Goal: Navigation & Orientation: Understand site structure

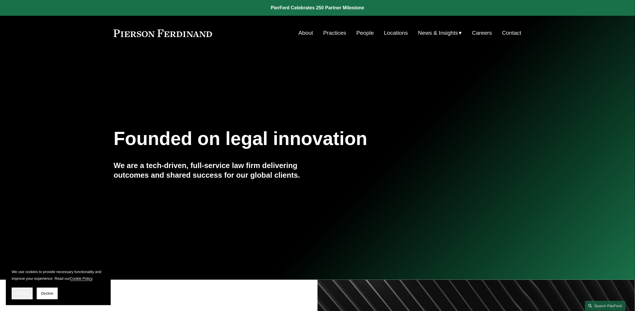
click at [25, 293] on span "Accept" at bounding box center [22, 293] width 11 height 4
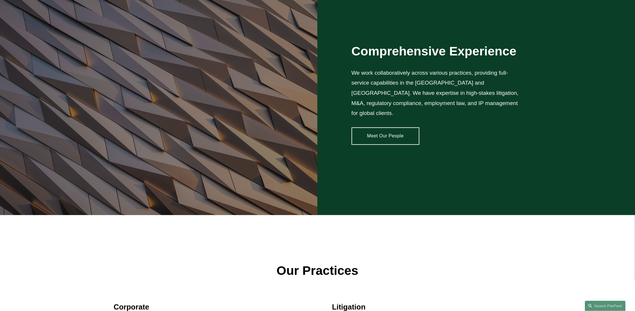
scroll to position [747, 0]
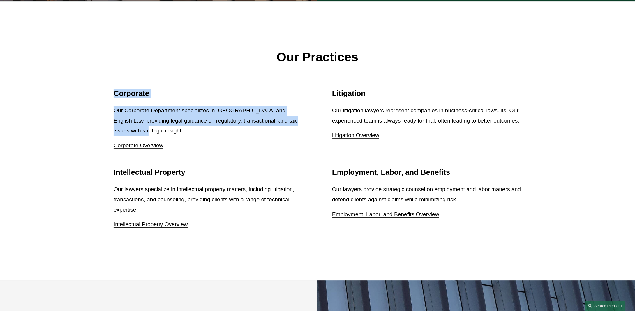
drag, startPoint x: 236, startPoint y: 128, endPoint x: 107, endPoint y: 87, distance: 134.8
click at [107, 89] on ul "Corporate Our Corporate Department specializes in US and English Law, providing…" at bounding box center [318, 159] width 446 height 140
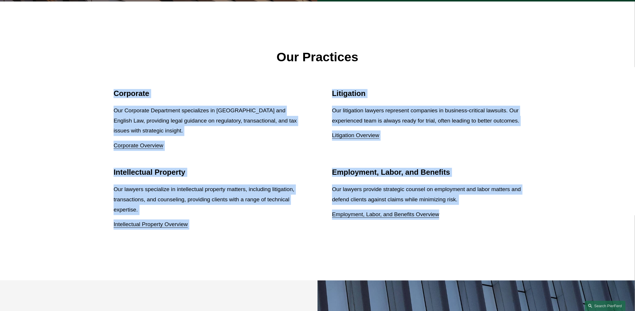
drag, startPoint x: 108, startPoint y: 85, endPoint x: 482, endPoint y: 220, distance: 397.9
click at [482, 220] on ul "Corporate Our Corporate Department specializes in US and English Law, providing…" at bounding box center [318, 159] width 446 height 140
click at [482, 220] on div "Employment, Labor, and Benefits Our lawyers provide strategic counsel on employ…" at bounding box center [426, 197] width 189 height 61
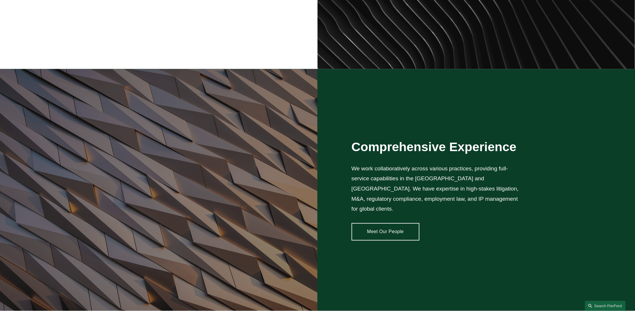
scroll to position [0, 0]
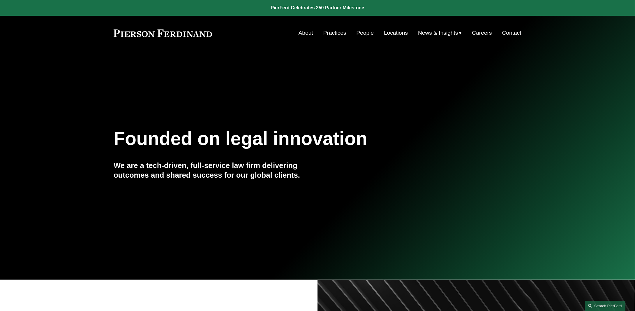
click at [395, 33] on link "Locations" at bounding box center [396, 32] width 24 height 11
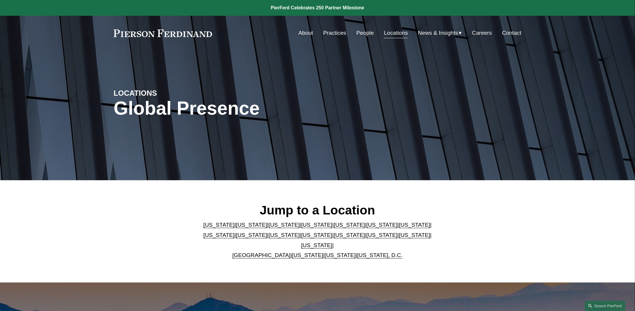
click at [304, 36] on link "About" at bounding box center [306, 32] width 15 height 11
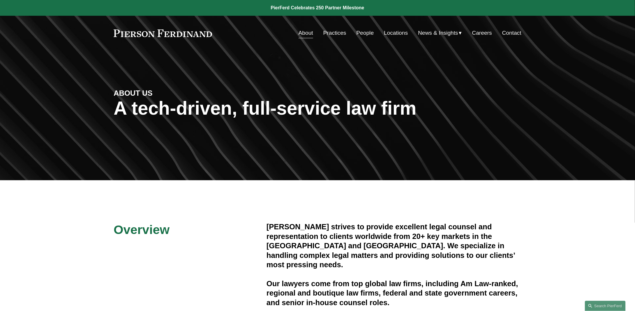
click at [333, 267] on div "Pierson Ferdinand strives to provide excellent legal counsel and representation…" at bounding box center [394, 264] width 255 height 85
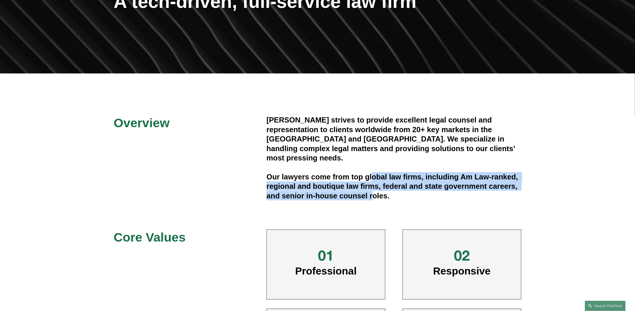
drag, startPoint x: 373, startPoint y: 188, endPoint x: 372, endPoint y: 168, distance: 20.4
click at [372, 172] on h4 "Our lawyers come from top global law firms, including Am Law-ranked, regional a…" at bounding box center [394, 186] width 255 height 28
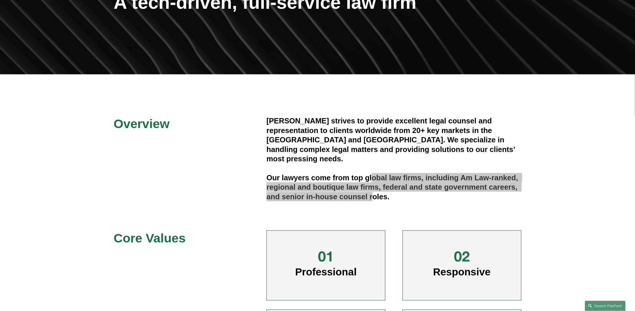
scroll to position [0, 0]
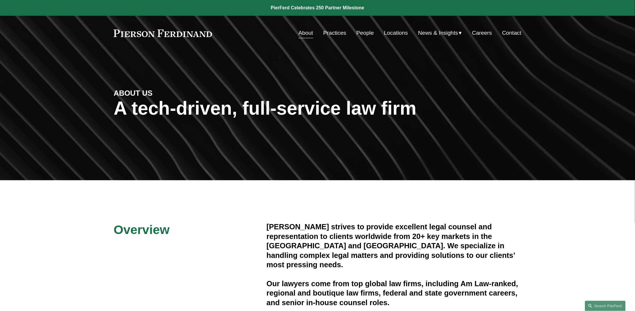
click at [134, 28] on div "About Practices People Locations News & Insights News" at bounding box center [318, 32] width 408 height 11
click at [131, 33] on link at bounding box center [163, 33] width 98 height 8
